Goal: Task Accomplishment & Management: Manage account settings

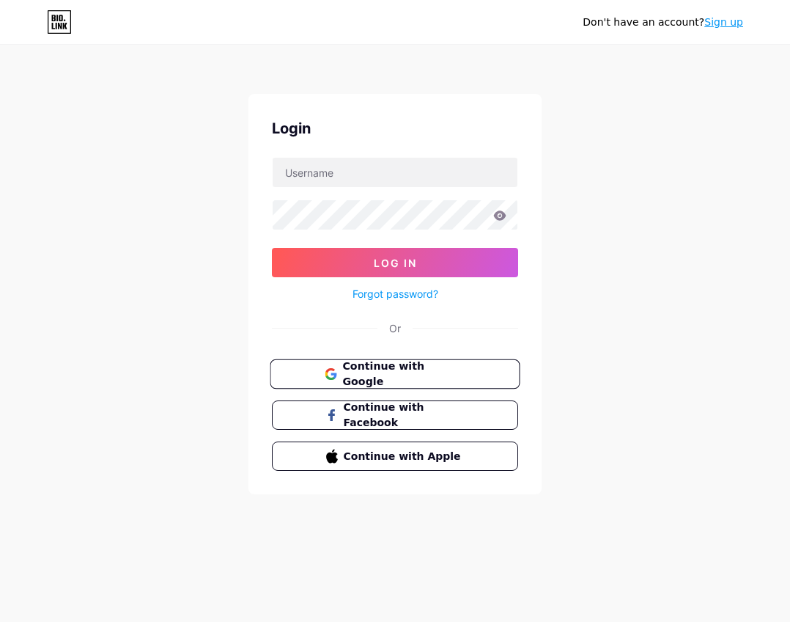
click at [376, 366] on span "Continue with Google" at bounding box center [403, 375] width 122 height 32
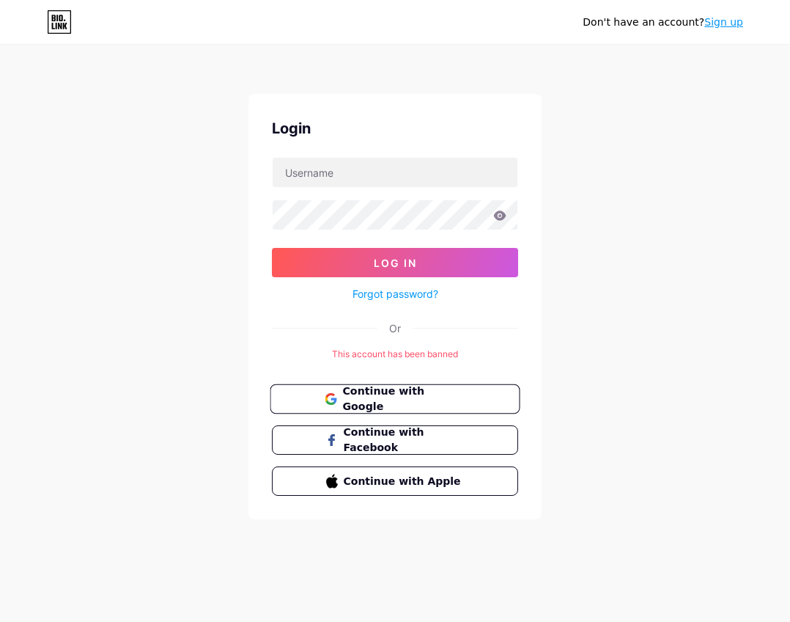
click at [353, 405] on span "Continue with Google" at bounding box center [403, 399] width 122 height 32
